Goal: Information Seeking & Learning: Learn about a topic

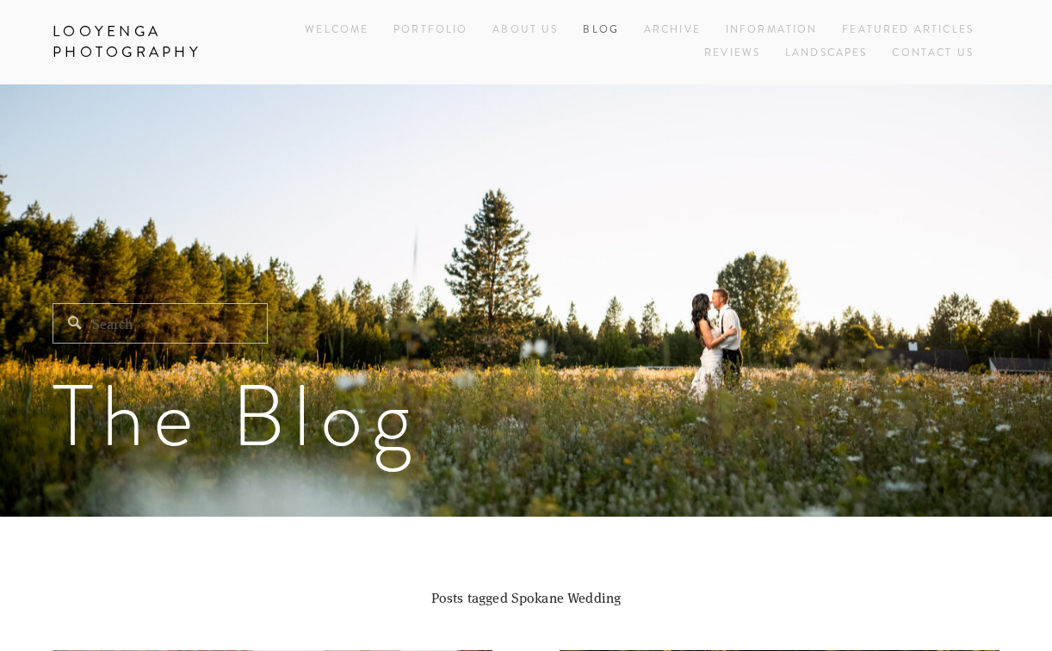
click at [597, 27] on link "Blog" at bounding box center [601, 30] width 36 height 23
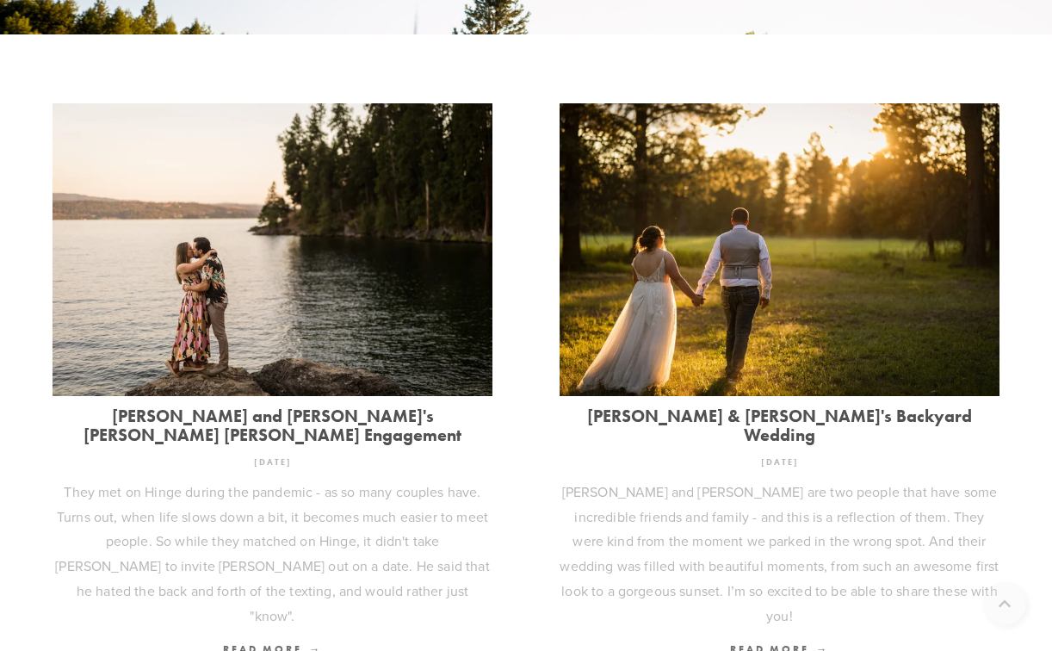
scroll to position [516, 0]
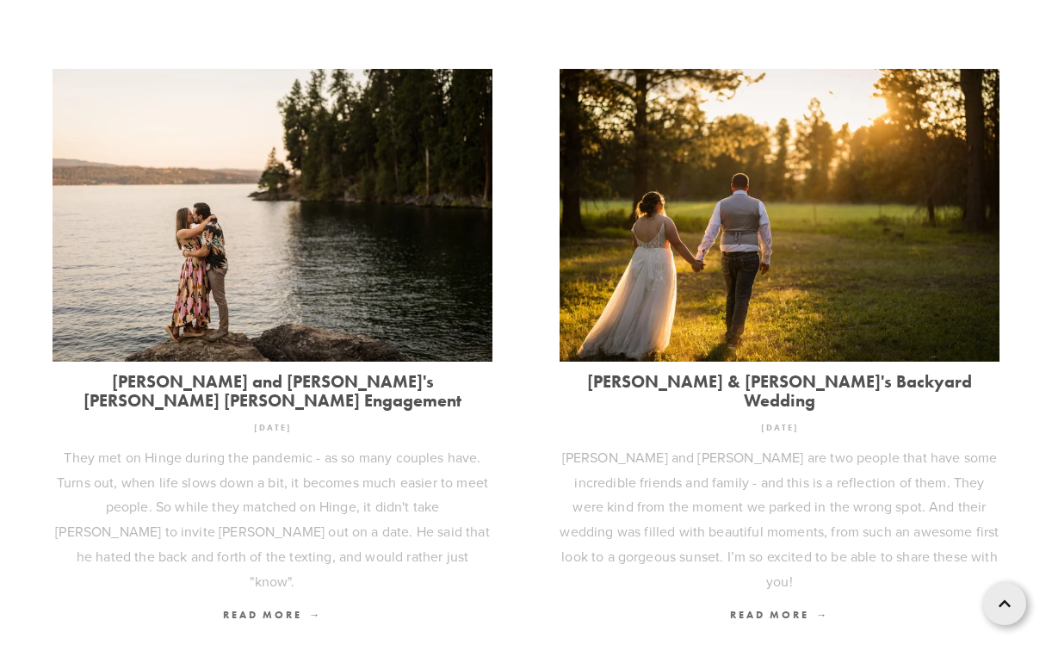
click at [697, 383] on link "[PERSON_NAME] & [PERSON_NAME]'s Backyard Wedding" at bounding box center [779, 391] width 440 height 38
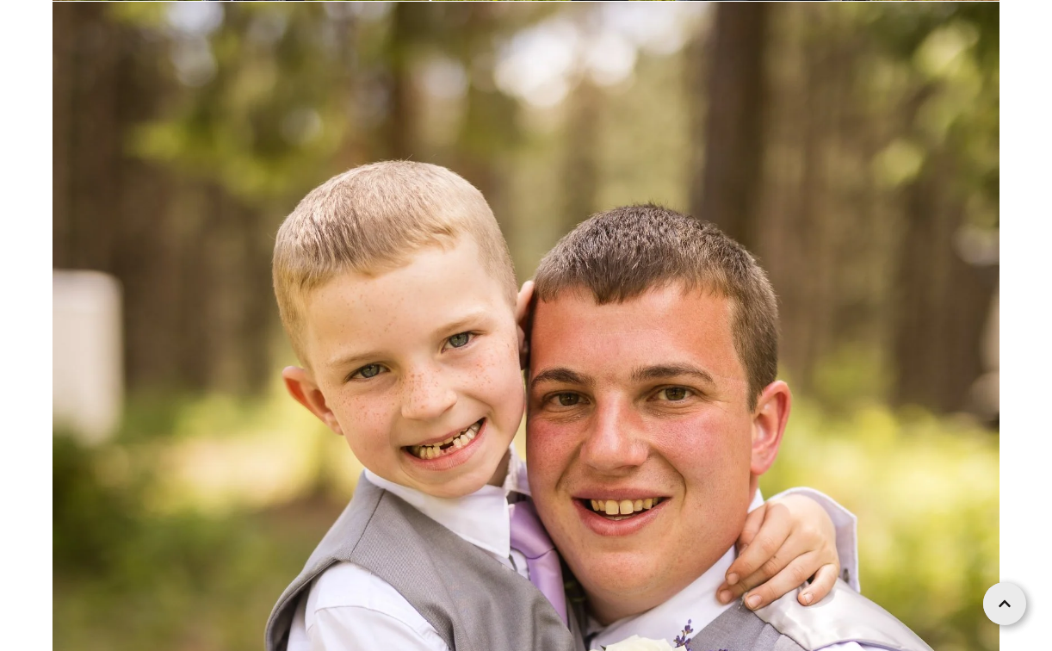
scroll to position [14803, 0]
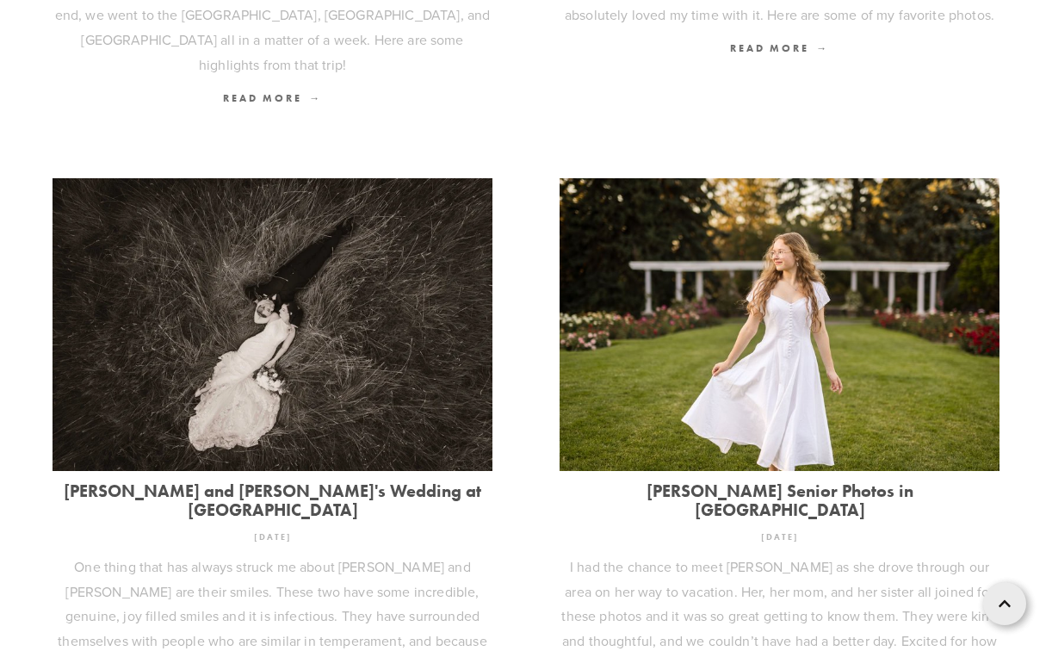
scroll to position [1721, 0]
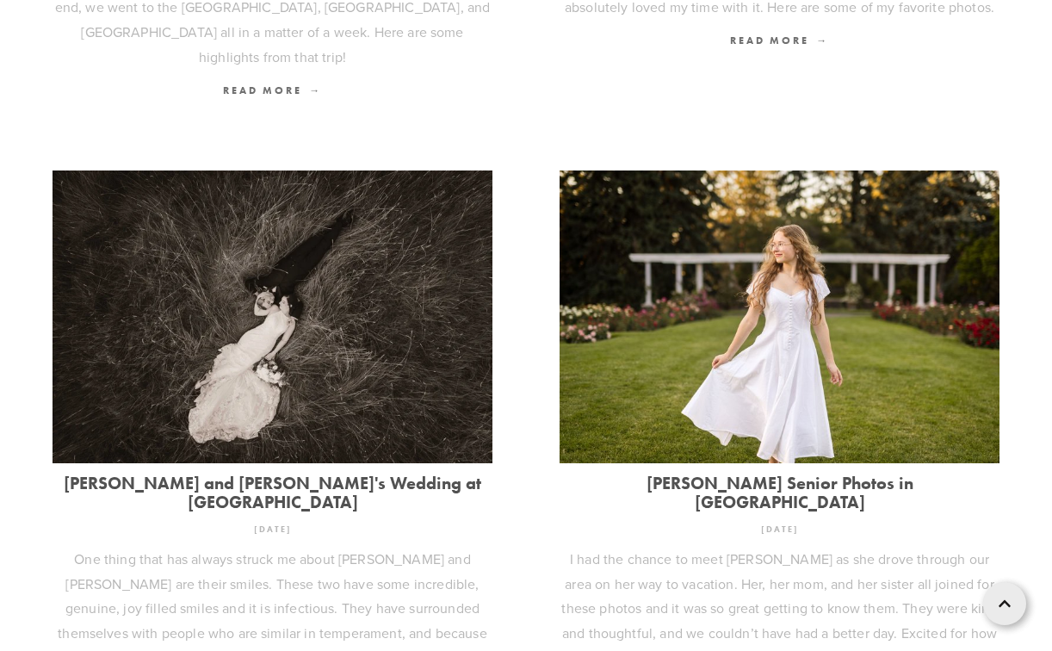
click at [333, 473] on link "[PERSON_NAME] and [PERSON_NAME]'s Wedding at [GEOGRAPHIC_DATA]" at bounding box center [272, 492] width 440 height 38
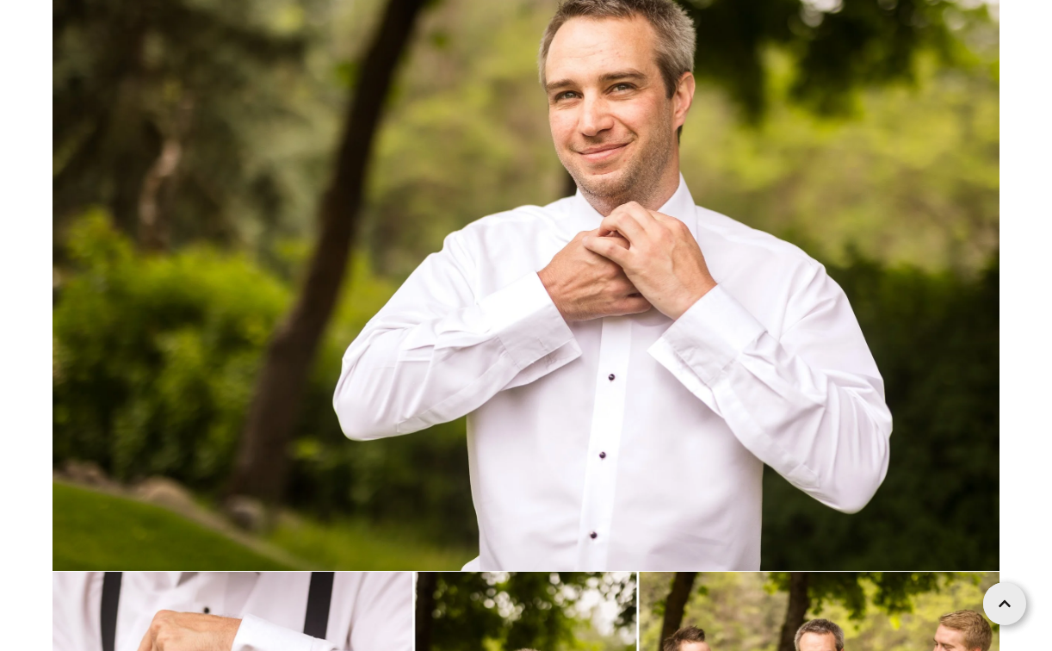
scroll to position [25216, 0]
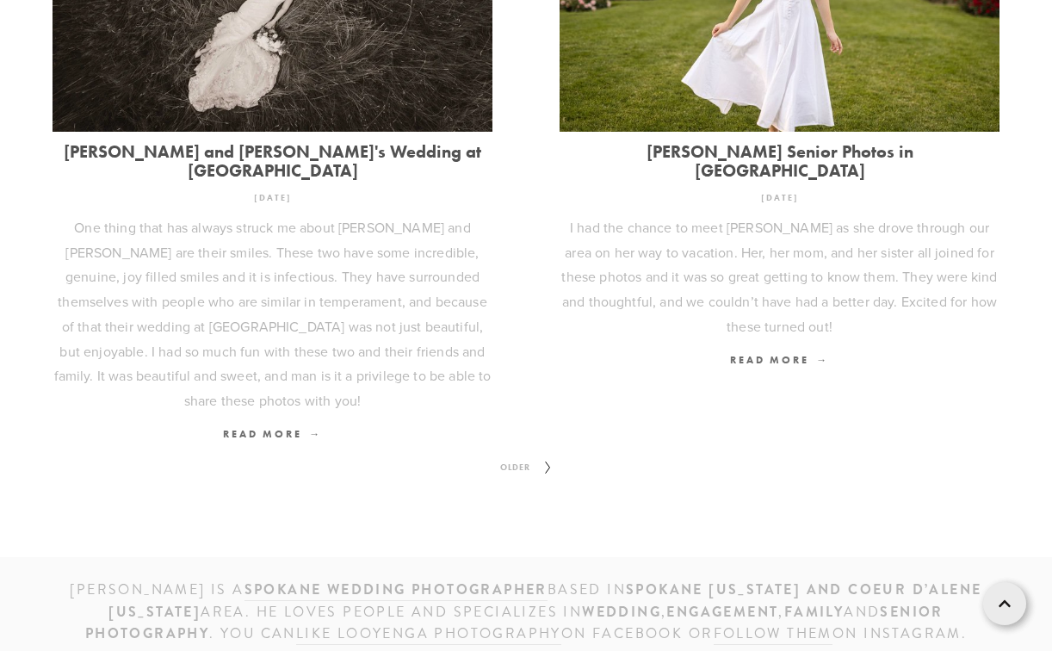
scroll to position [2065, 0]
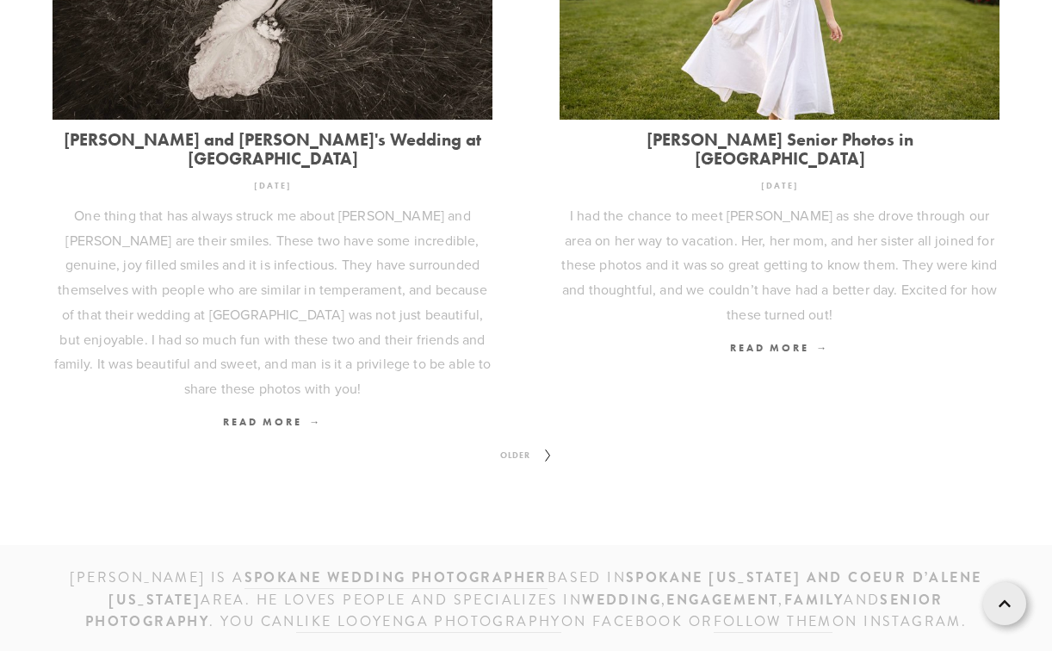
click at [504, 444] on span "Older" at bounding box center [515, 455] width 44 height 22
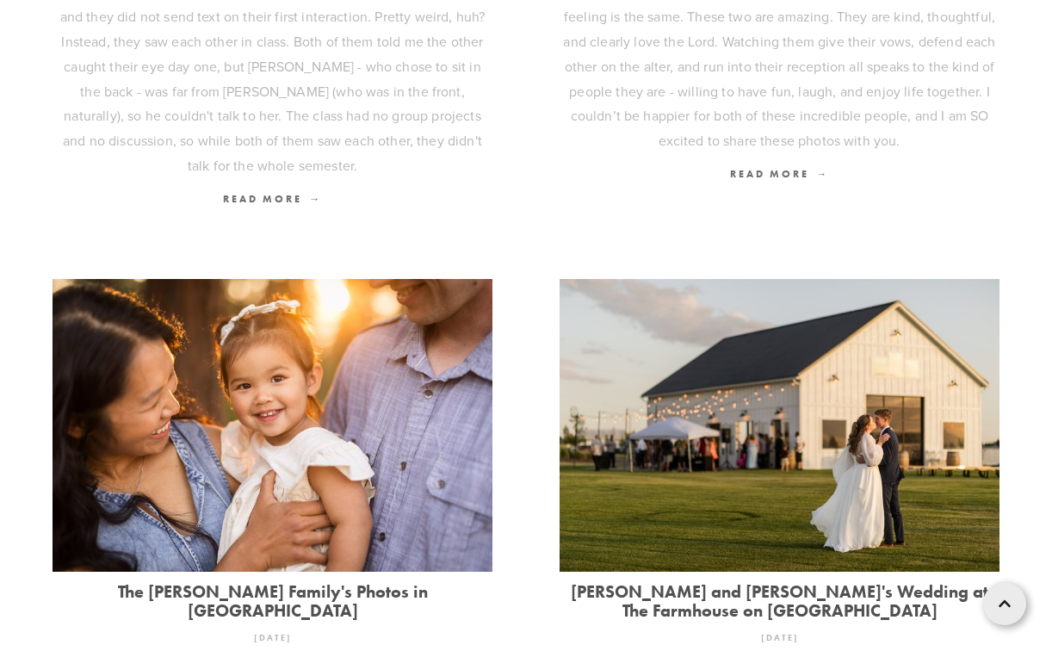
scroll to position [1033, 0]
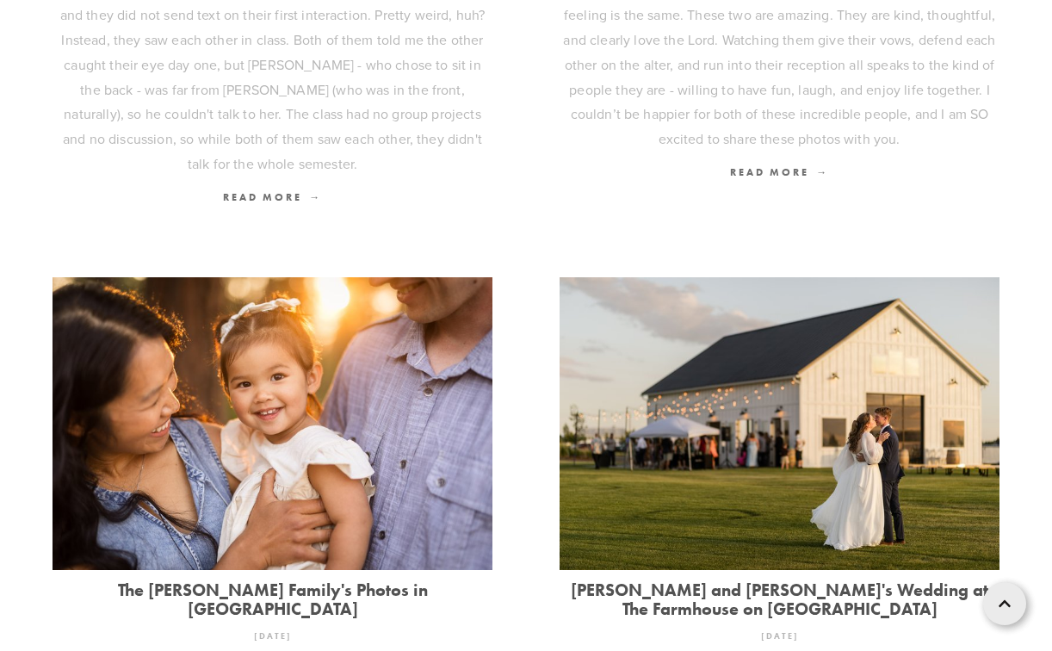
click at [690, 580] on link "[PERSON_NAME] and [PERSON_NAME]'s Wedding at The Farmhouse on [GEOGRAPHIC_DATA]" at bounding box center [779, 599] width 440 height 38
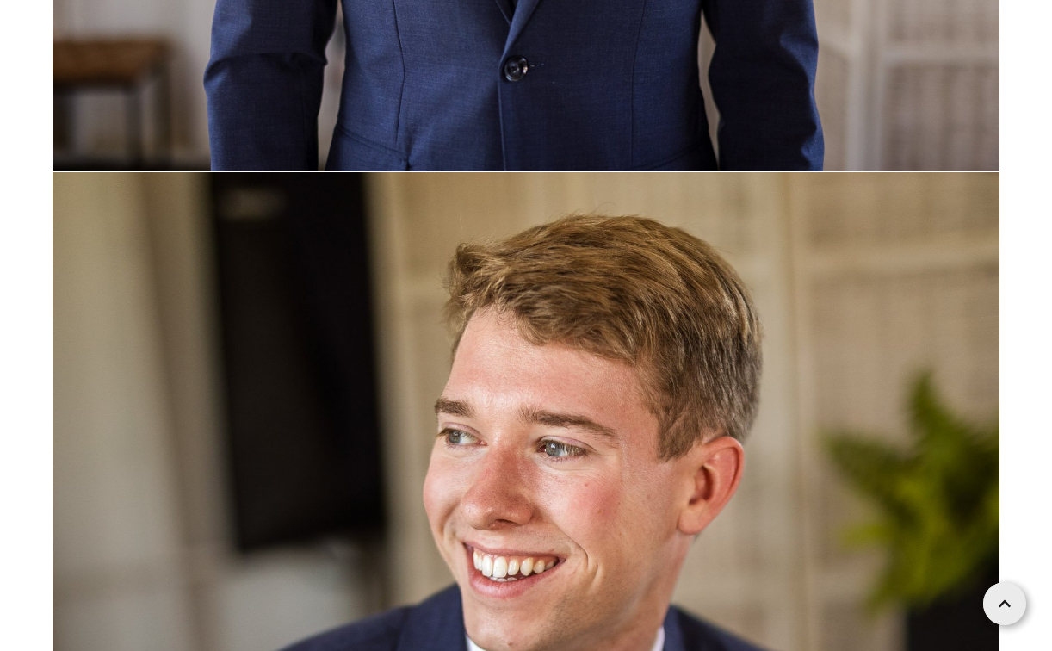
scroll to position [24822, 0]
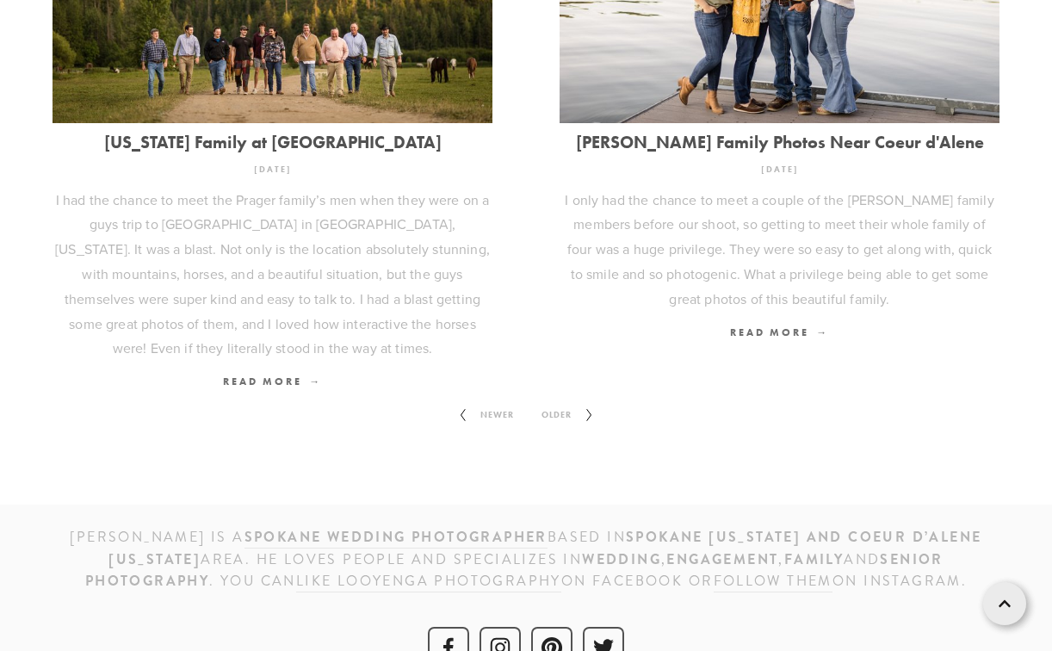
scroll to position [2207, 0]
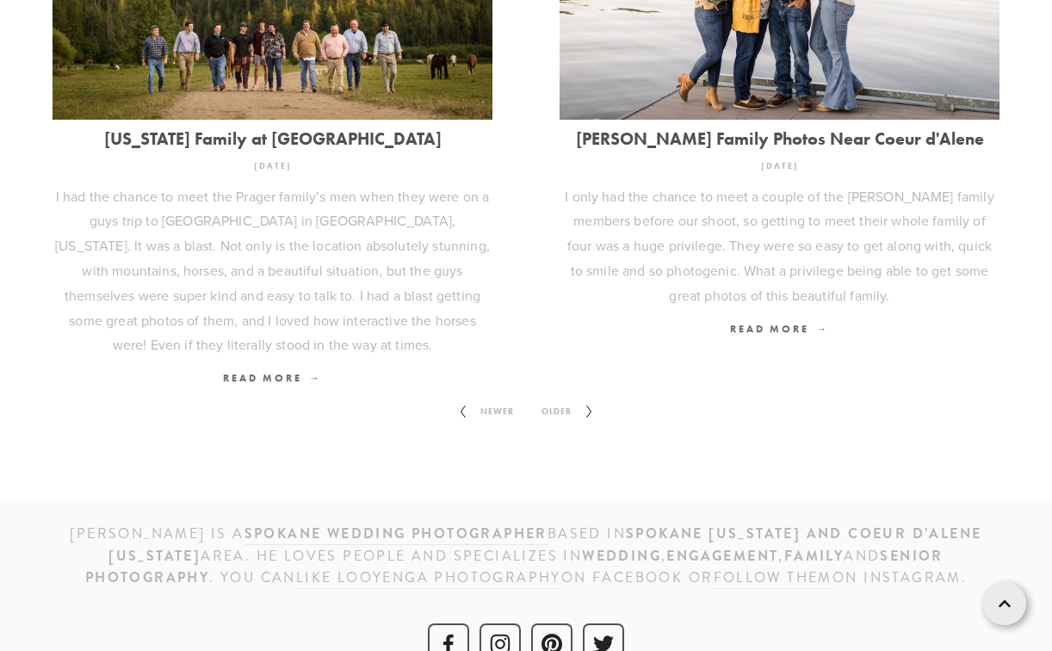
click at [572, 400] on span "Older" at bounding box center [556, 411] width 44 height 22
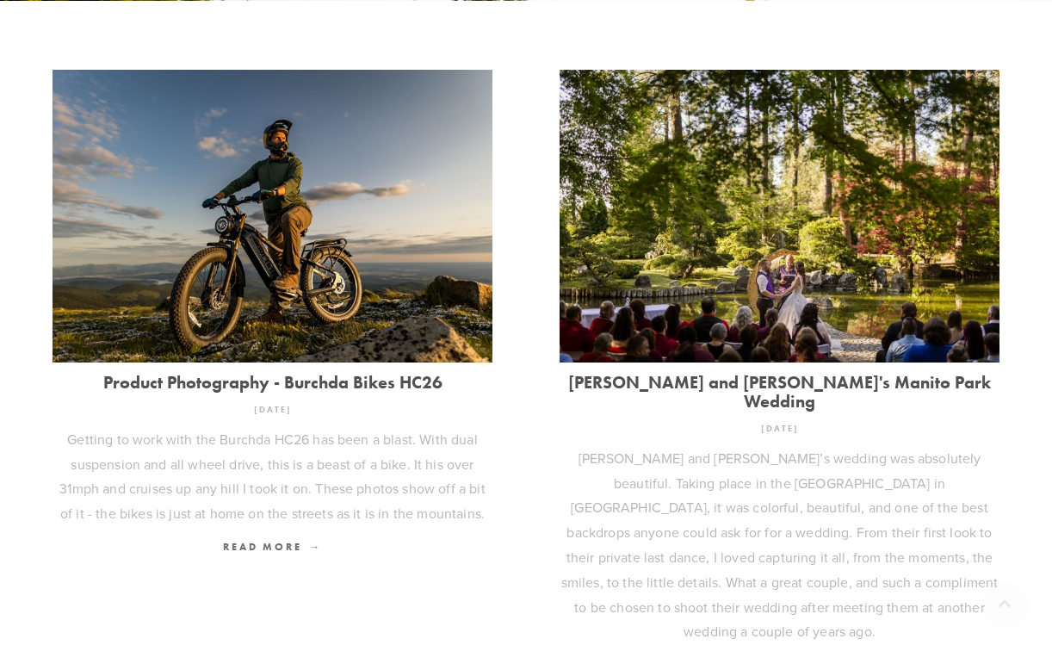
scroll to position [516, 0]
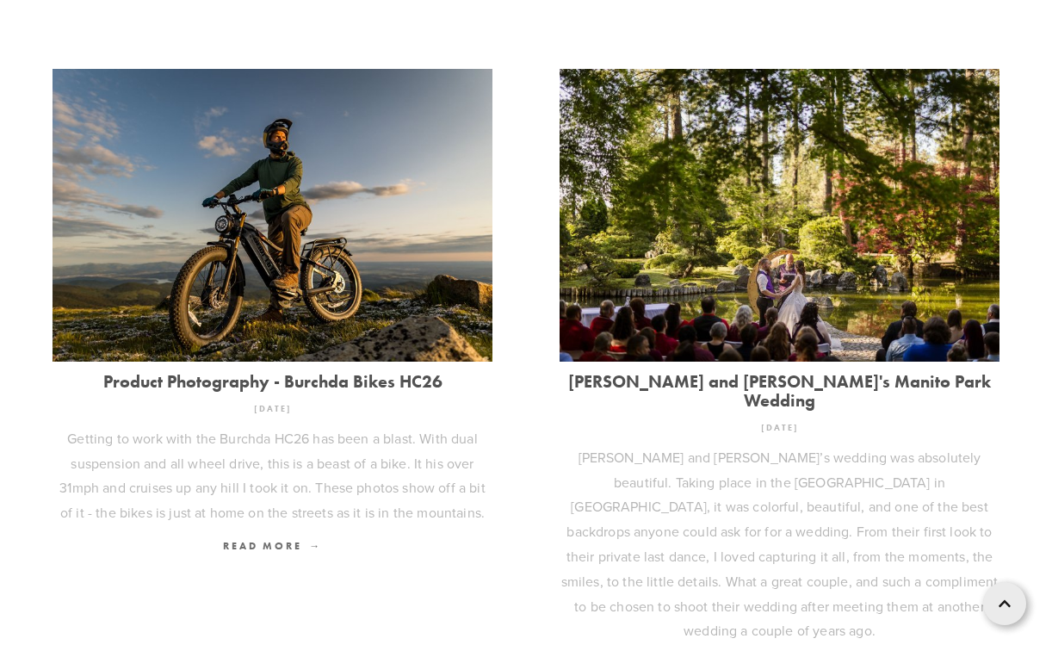
click at [685, 377] on link "[PERSON_NAME] and [PERSON_NAME]'s Manito Park Wedding" at bounding box center [779, 391] width 440 height 38
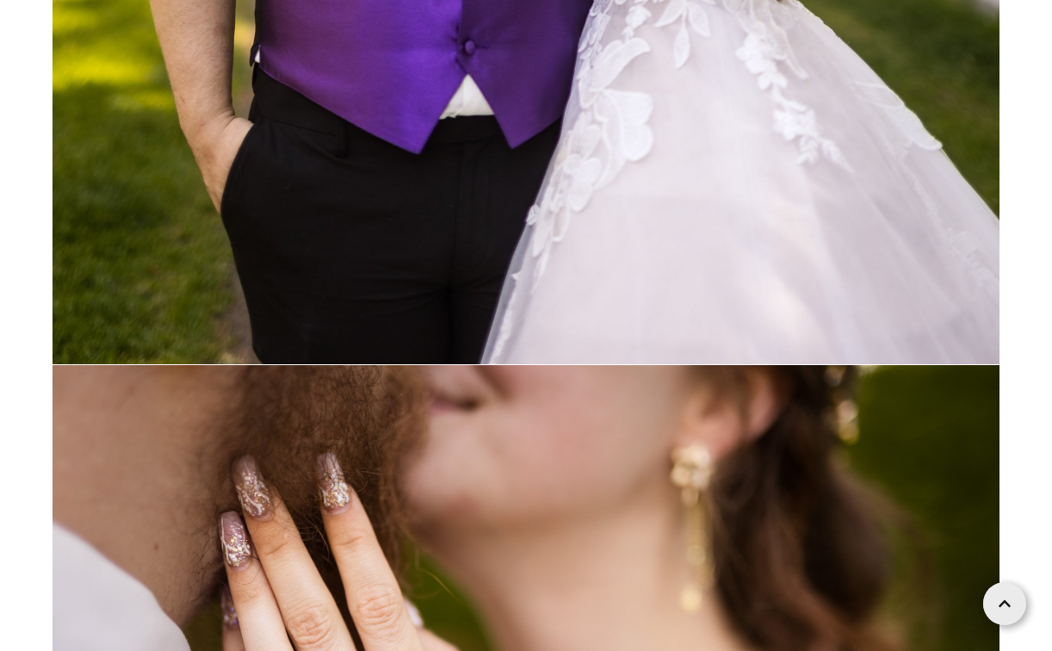
scroll to position [33048, 0]
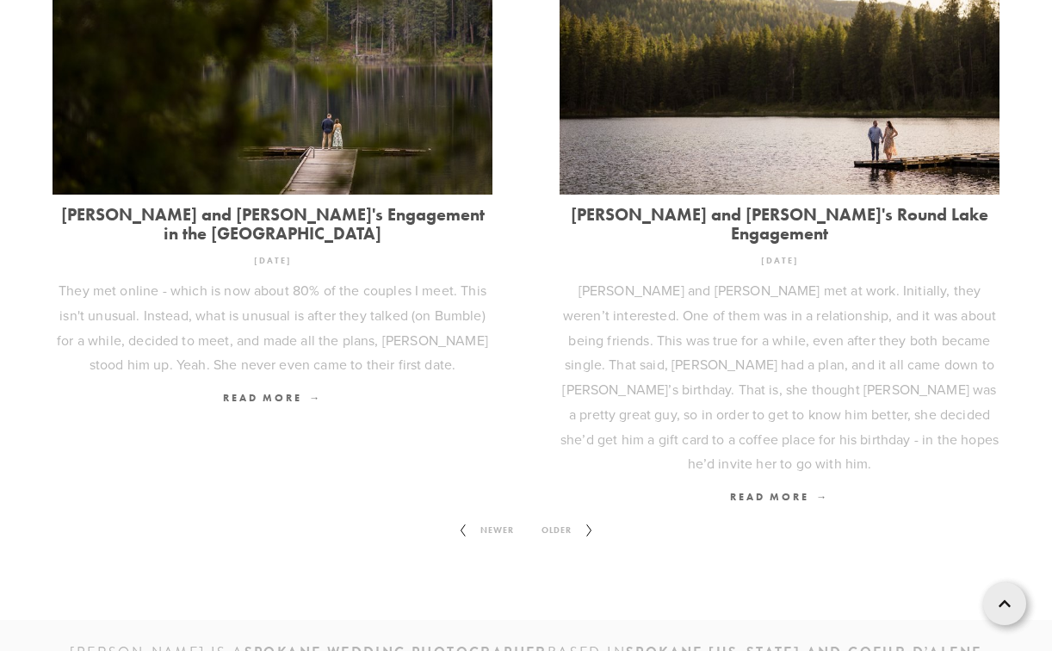
scroll to position [2015, 0]
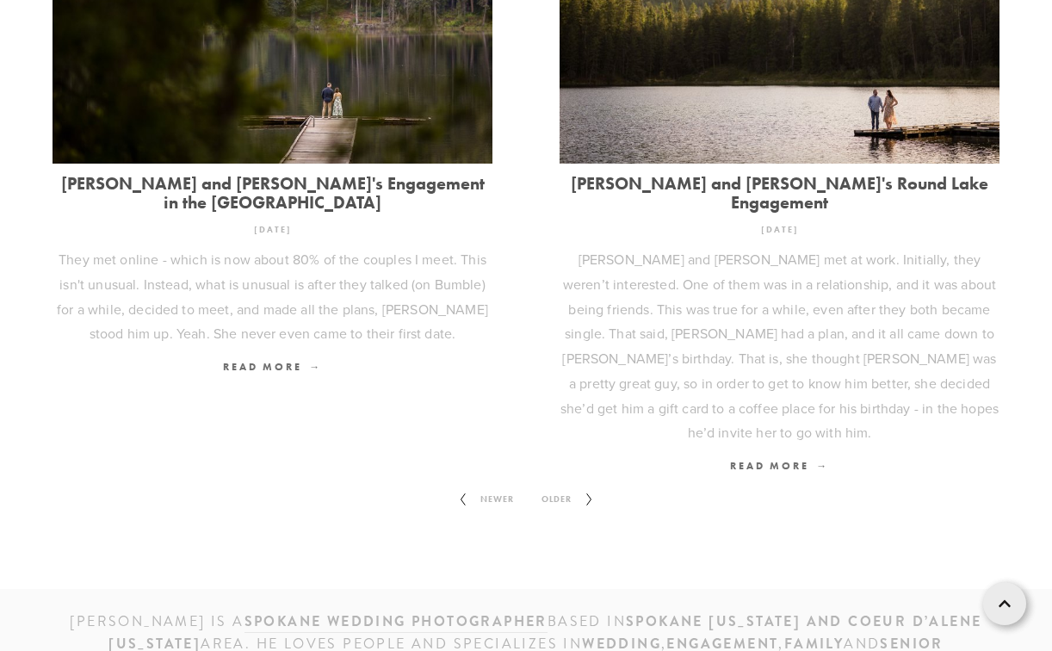
click at [560, 488] on span "Older" at bounding box center [556, 499] width 44 height 22
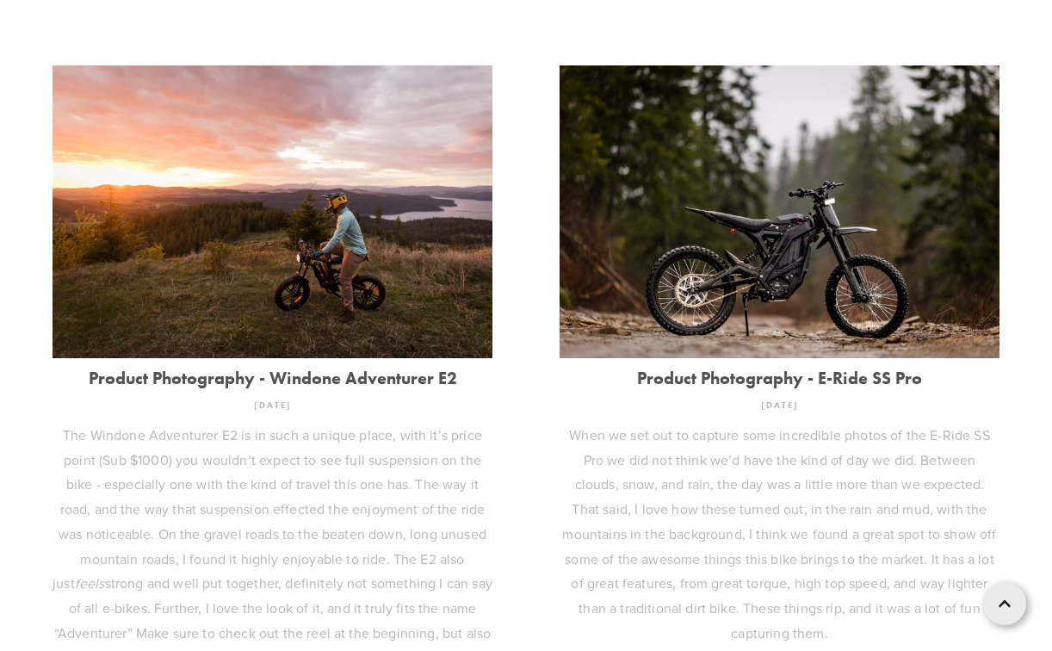
scroll to position [2189, 0]
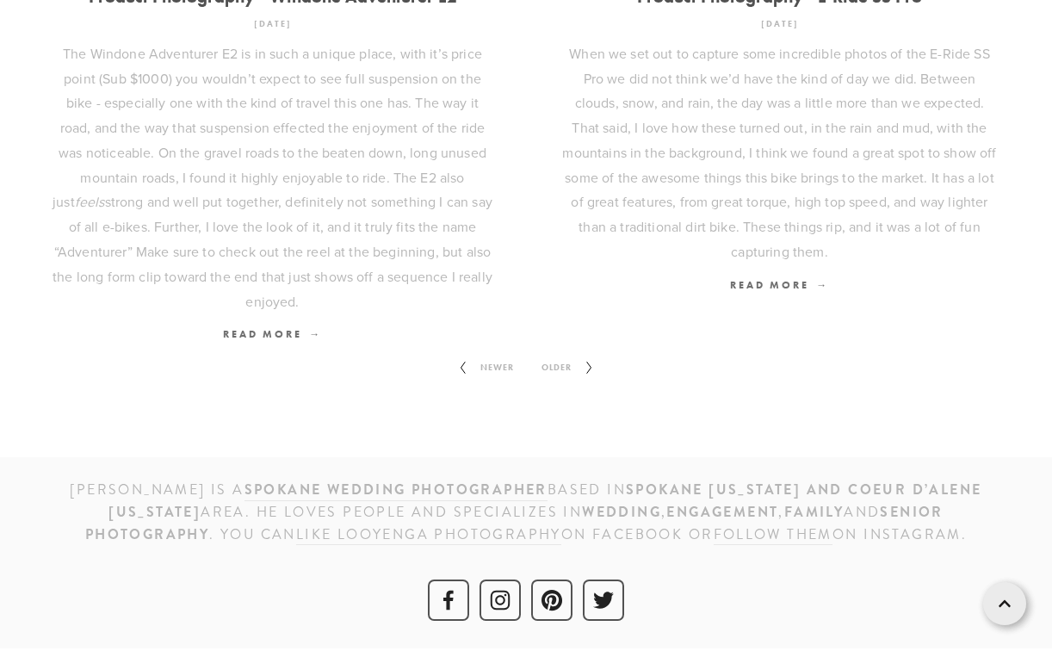
click at [542, 364] on span "Older" at bounding box center [556, 367] width 44 height 22
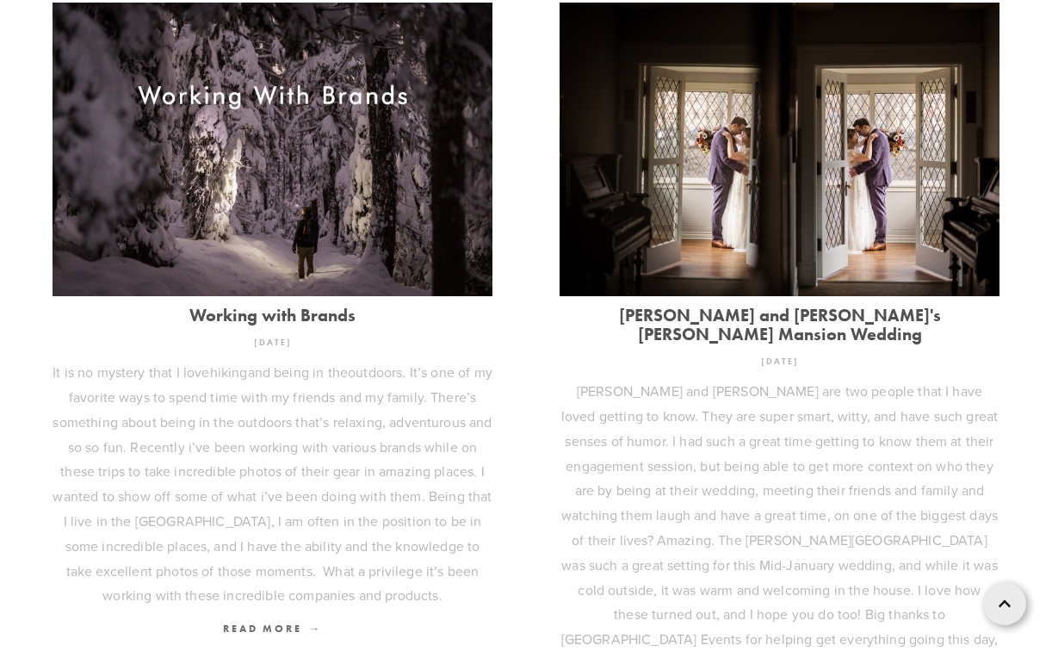
scroll to position [1979, 0]
